Goal: Transaction & Acquisition: Purchase product/service

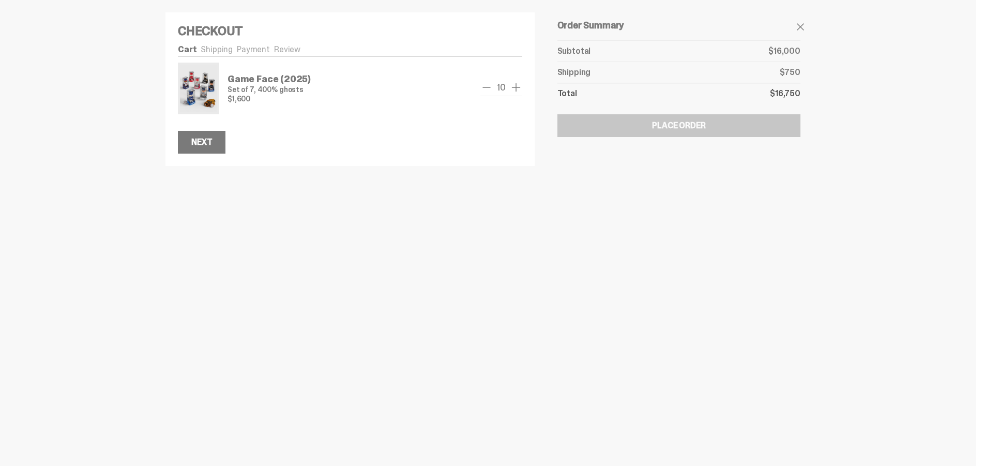
click at [520, 85] on span "add one" at bounding box center [516, 87] width 12 height 12
click at [472, 85] on div "Game Face (2025) Set of 7, 400% ghosts $1,600 Out of stock! Only 9 left" at bounding box center [349, 89] width 245 height 52
click at [498, 88] on span "10" at bounding box center [501, 87] width 17 height 9
click at [492, 89] on span "remove one" at bounding box center [486, 87] width 12 height 12
click at [492, 89] on span "remove one" at bounding box center [489, 87] width 12 height 12
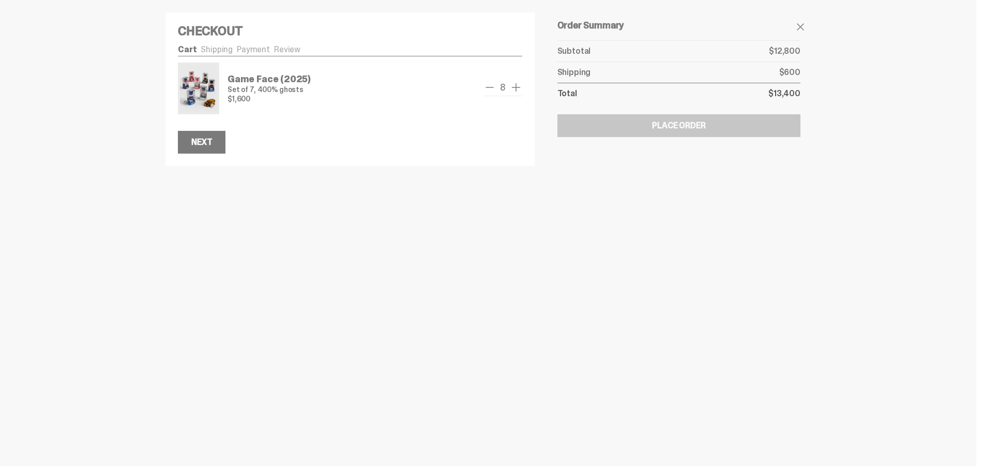
click at [492, 89] on span "remove one" at bounding box center [489, 87] width 12 height 12
click at [492, 89] on span "remove one" at bounding box center [490, 87] width 12 height 12
click at [517, 87] on span "add one" at bounding box center [516, 87] width 12 height 12
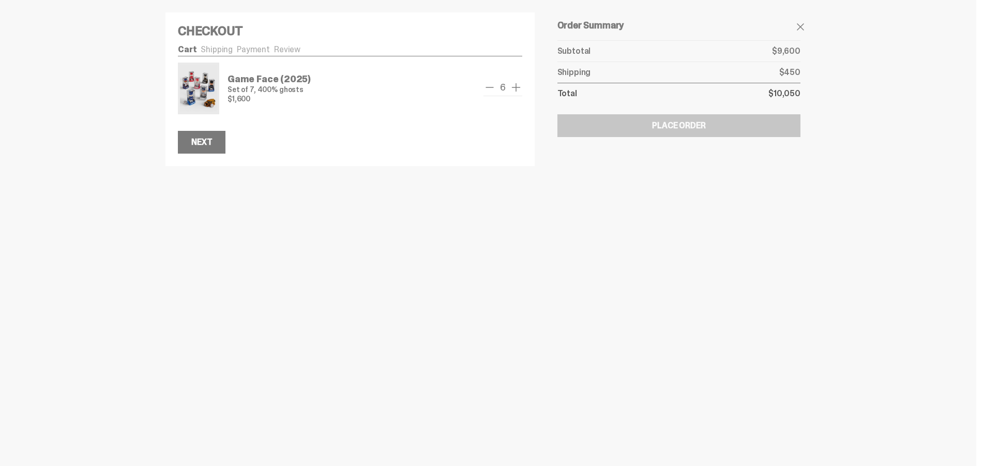
click at [517, 87] on span "add one" at bounding box center [516, 87] width 12 height 12
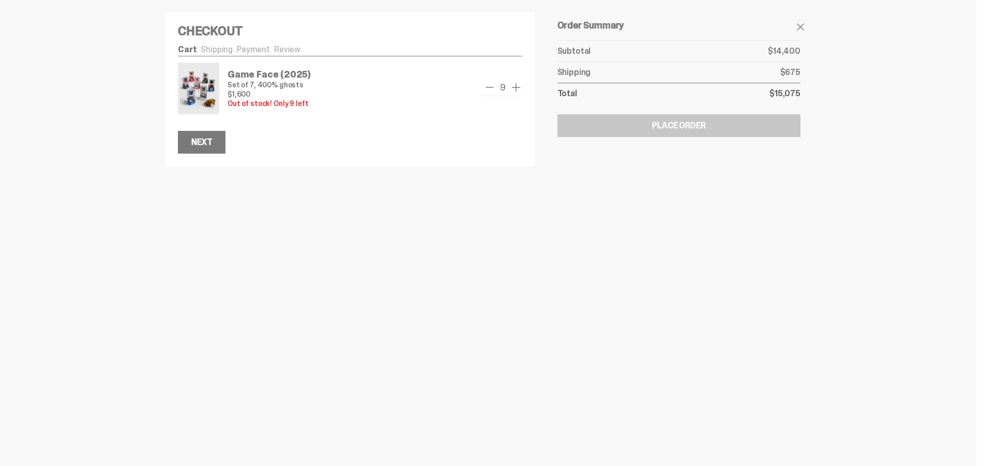
click at [517, 87] on span "add one" at bounding box center [516, 87] width 12 height 12
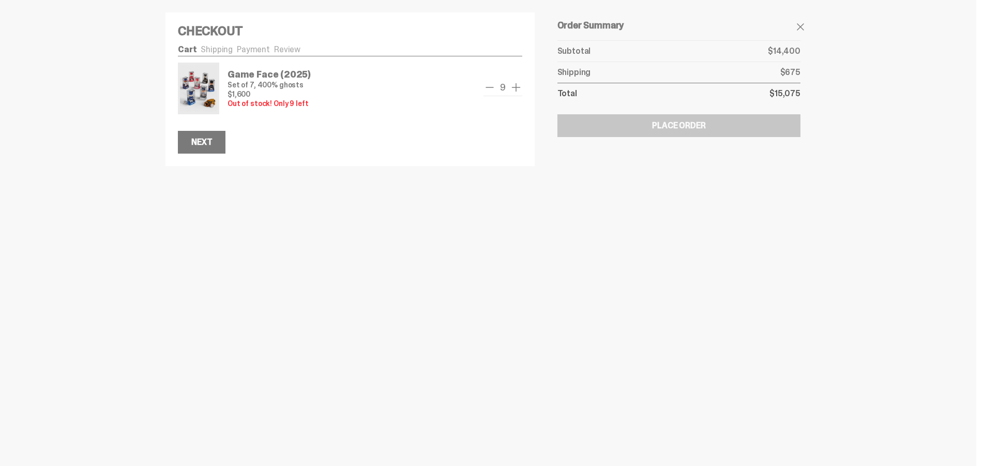
click at [517, 87] on span "add one" at bounding box center [516, 87] width 12 height 12
click at [491, 85] on span "remove one" at bounding box center [489, 87] width 12 height 12
click at [519, 84] on span "add one" at bounding box center [516, 87] width 12 height 12
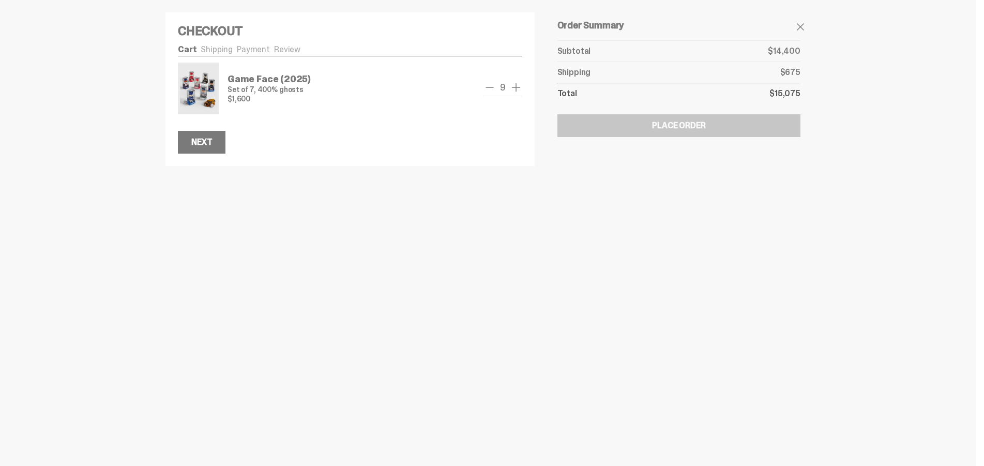
click at [519, 84] on span "add one" at bounding box center [516, 87] width 12 height 12
click at [215, 79] on img at bounding box center [198, 89] width 37 height 48
click at [492, 85] on span "remove one" at bounding box center [489, 87] width 12 height 12
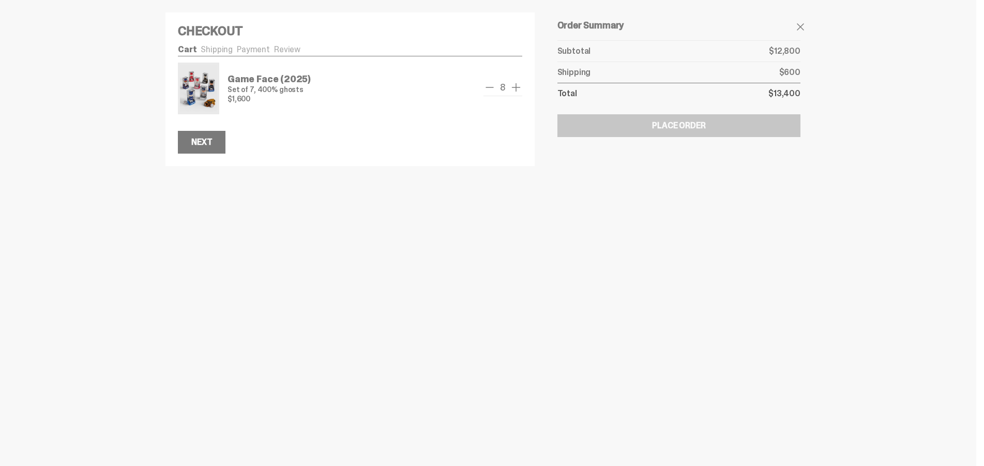
click at [519, 88] on span "add one" at bounding box center [516, 87] width 12 height 12
click at [495, 88] on span "remove one" at bounding box center [489, 87] width 12 height 12
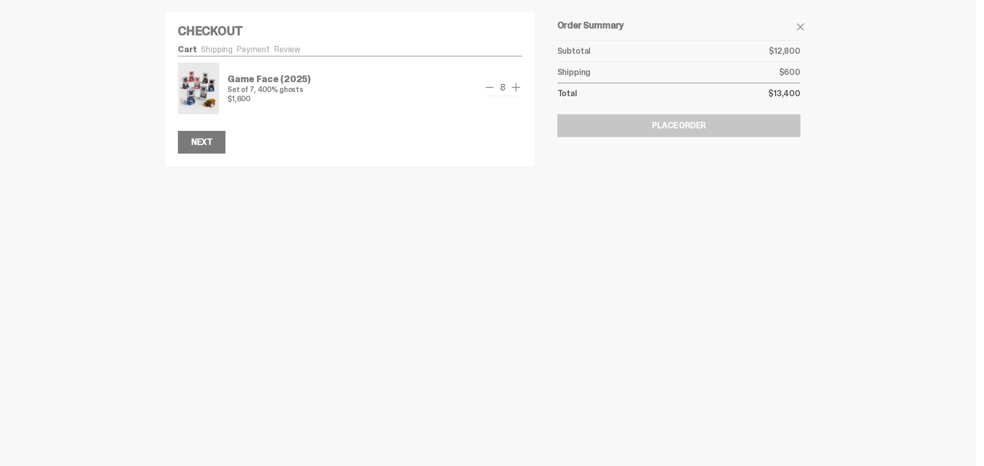
click at [518, 90] on span "add one" at bounding box center [516, 87] width 12 height 12
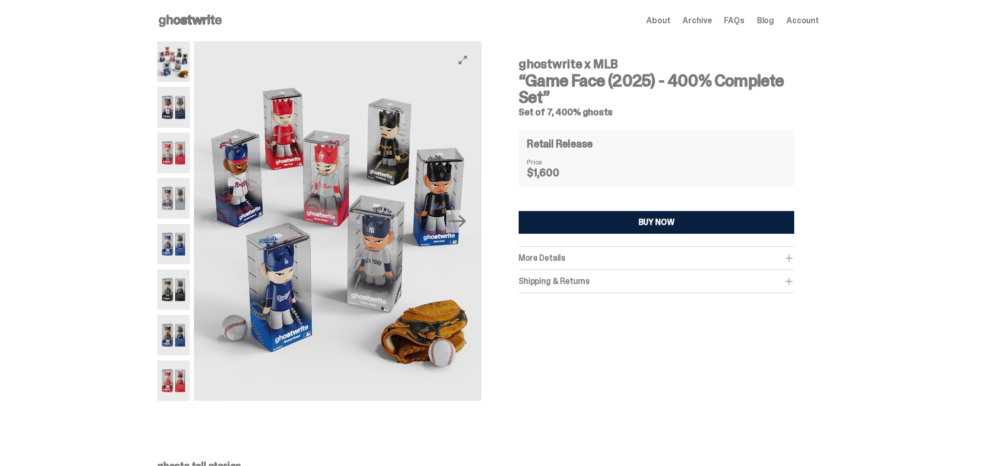
click at [434, 119] on img at bounding box center [337, 220] width 287 height 359
click at [174, 62] on img at bounding box center [173, 61] width 33 height 40
click at [325, 130] on img at bounding box center [337, 220] width 287 height 359
click at [326, 134] on img at bounding box center [337, 220] width 287 height 359
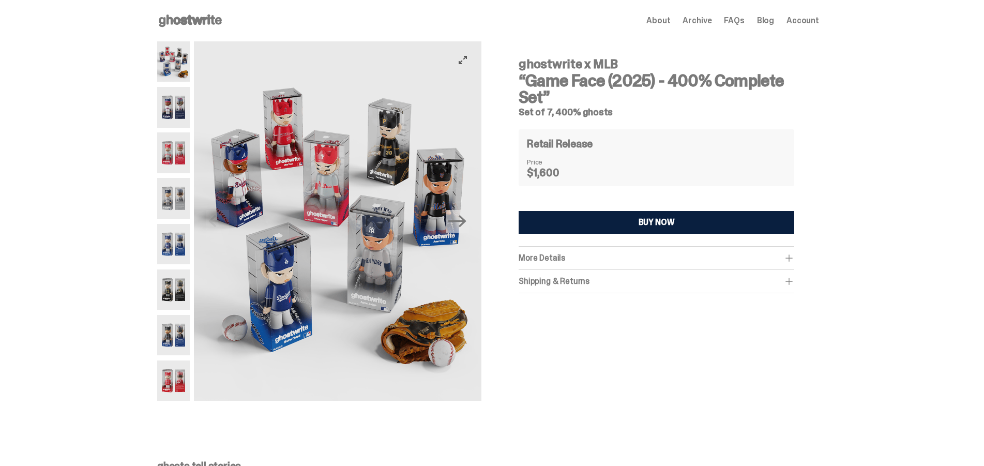
click at [467, 62] on icon "View full-screen" at bounding box center [463, 60] width 8 height 8
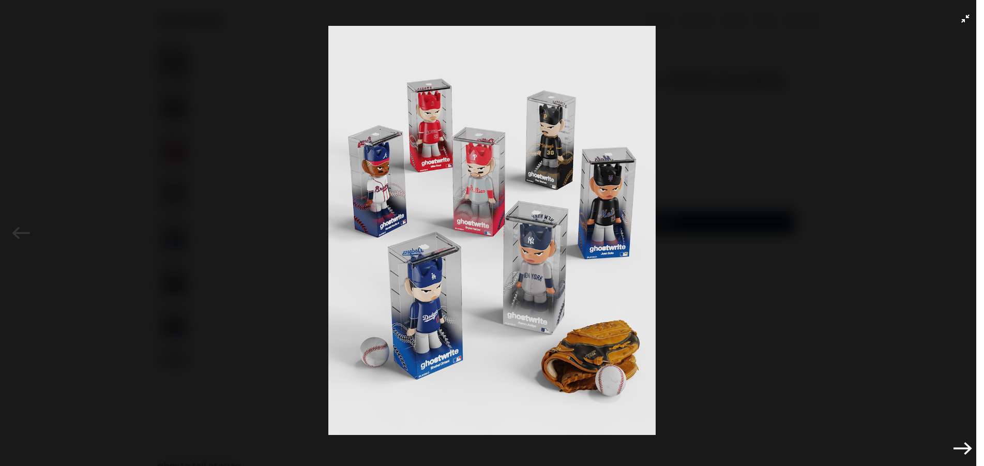
click at [787, 201] on img at bounding box center [492, 230] width 932 height 409
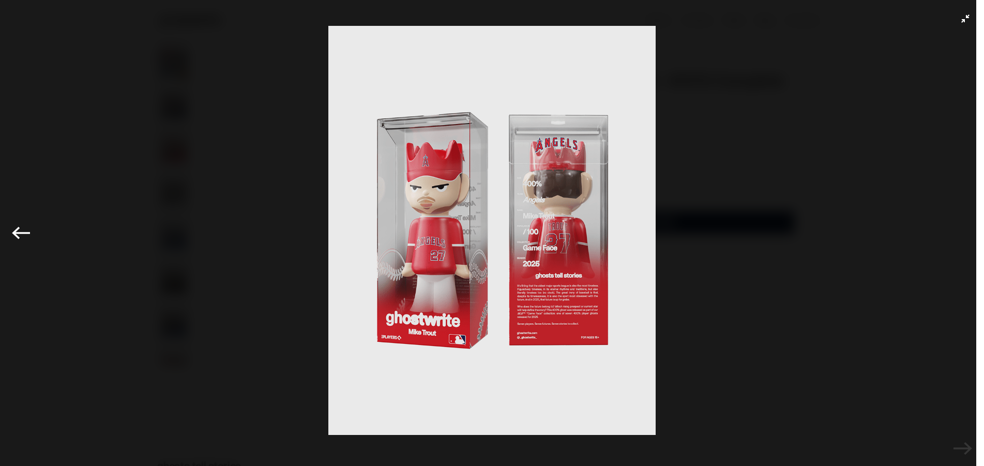
click at [970, 18] on button "Exit full-screen" at bounding box center [965, 18] width 12 height 12
